Goal: Transaction & Acquisition: Purchase product/service

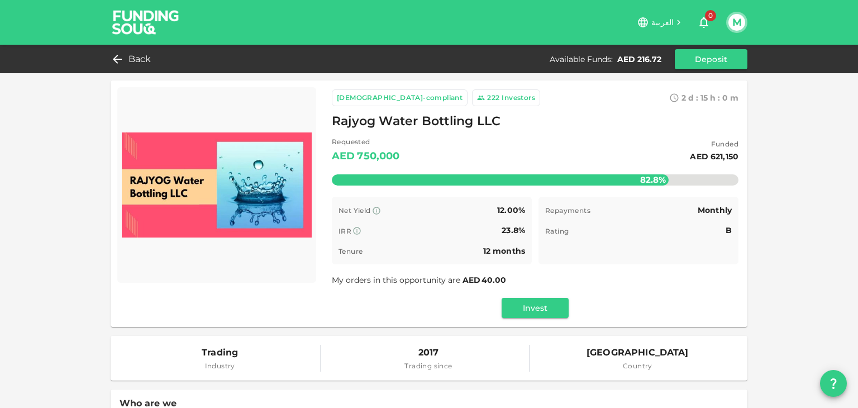
scroll to position [56, 0]
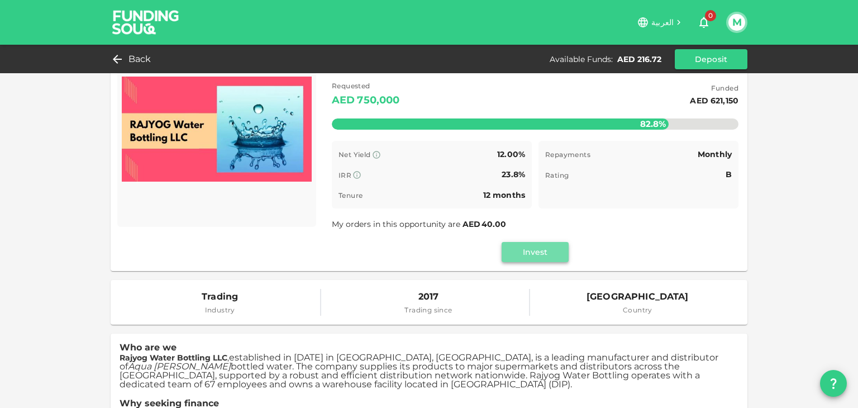
click at [528, 250] on button "Invest" at bounding box center [535, 252] width 67 height 20
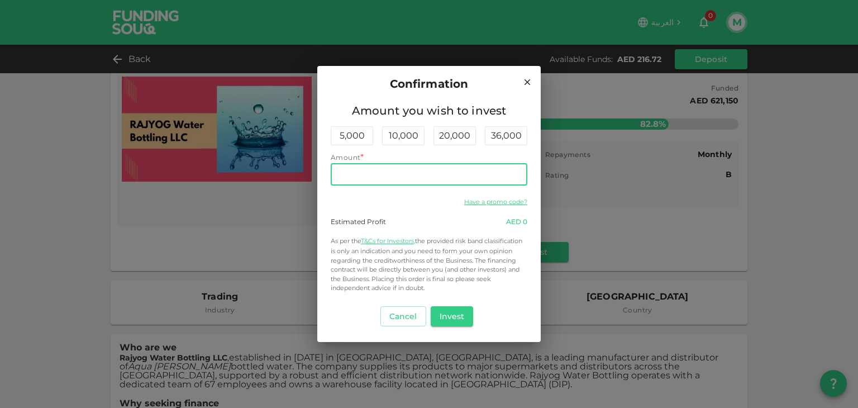
click at [392, 177] on input "Amount" at bounding box center [429, 174] width 197 height 22
type input "200"
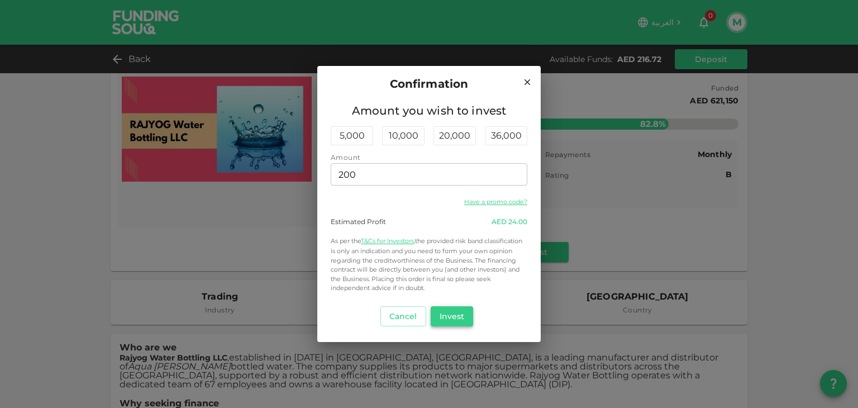
click at [451, 321] on button "Invest" at bounding box center [452, 316] width 43 height 20
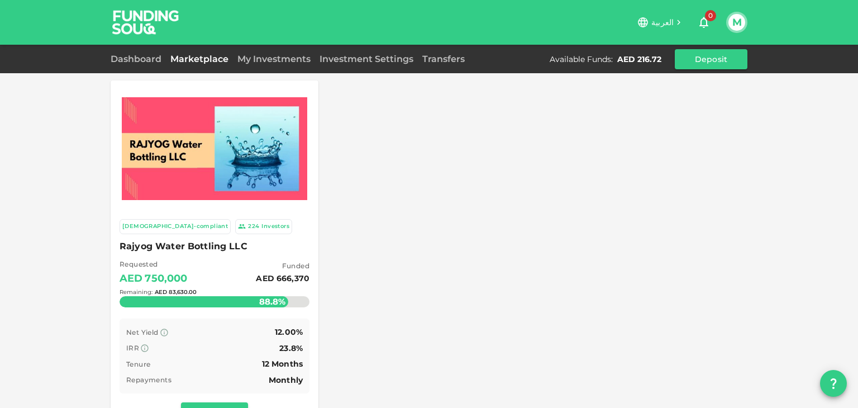
click at [237, 279] on div "Remaining : AED 83,630.00" at bounding box center [215, 292] width 190 height 44
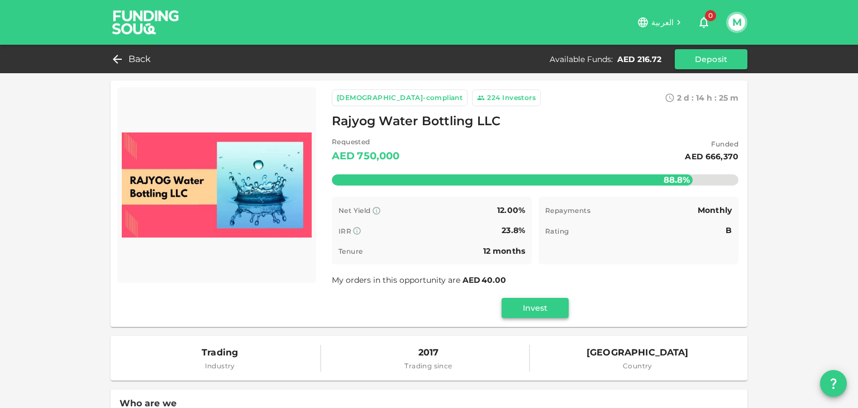
click at [533, 306] on button "Invest" at bounding box center [535, 308] width 67 height 20
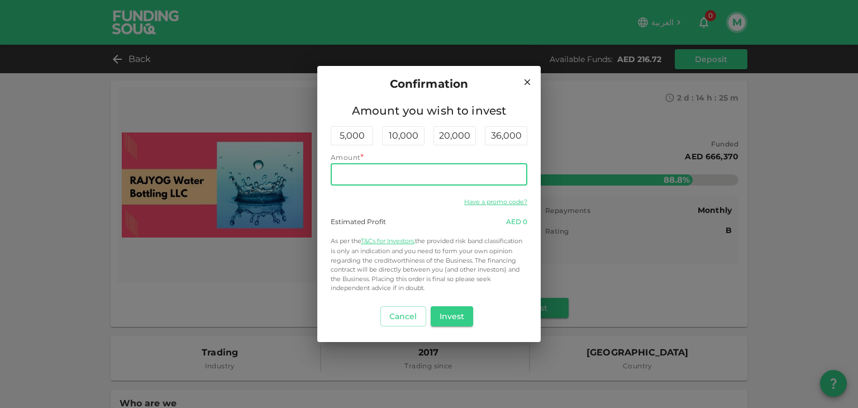
click at [416, 170] on input "Amount" at bounding box center [429, 174] width 197 height 22
type input "200"
click at [460, 319] on button "Invest" at bounding box center [452, 316] width 43 height 20
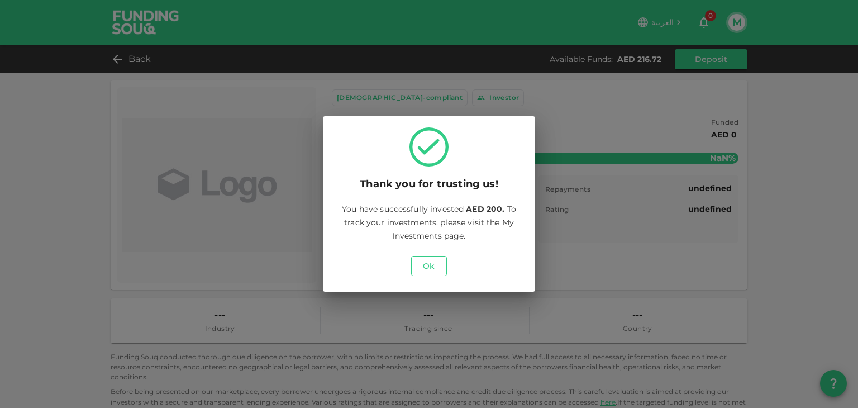
click at [431, 258] on button "Ok" at bounding box center [429, 266] width 36 height 20
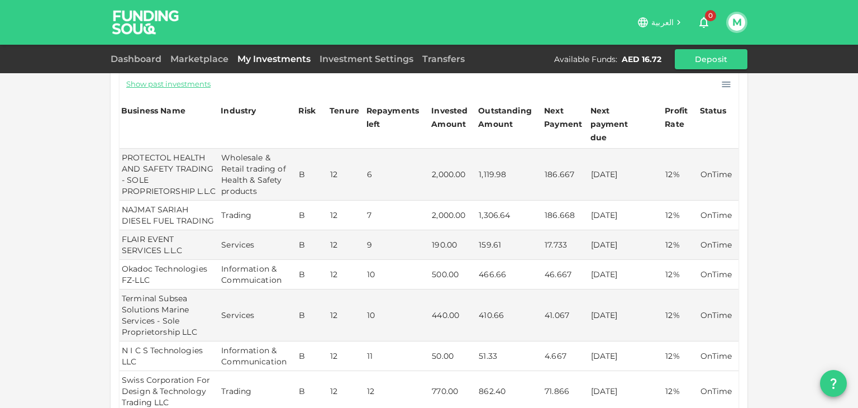
scroll to position [255, 0]
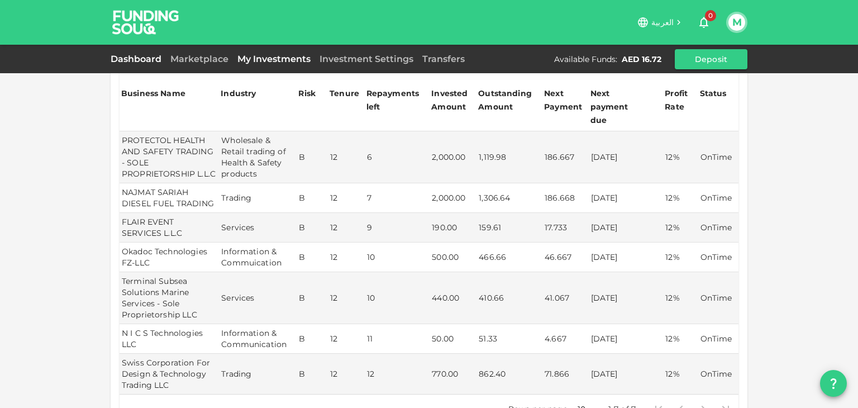
click at [148, 56] on link "Dashboard" at bounding box center [138, 59] width 55 height 11
